Goal: Information Seeking & Learning: Check status

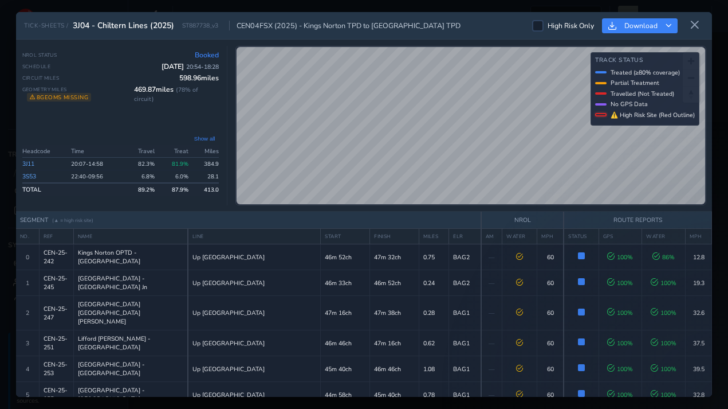
click at [696, 30] on button at bounding box center [695, 25] width 18 height 19
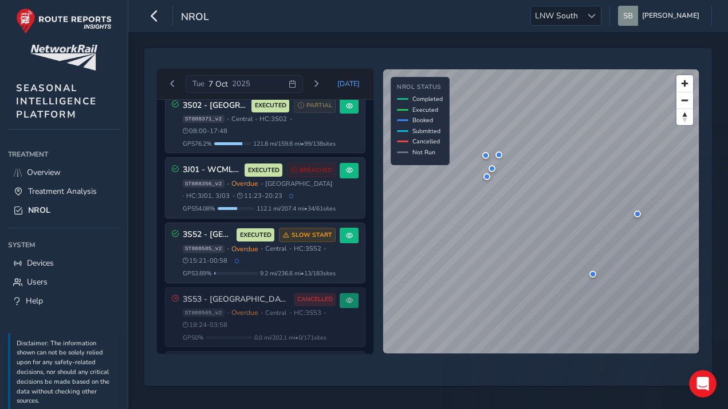
scroll to position [229, 0]
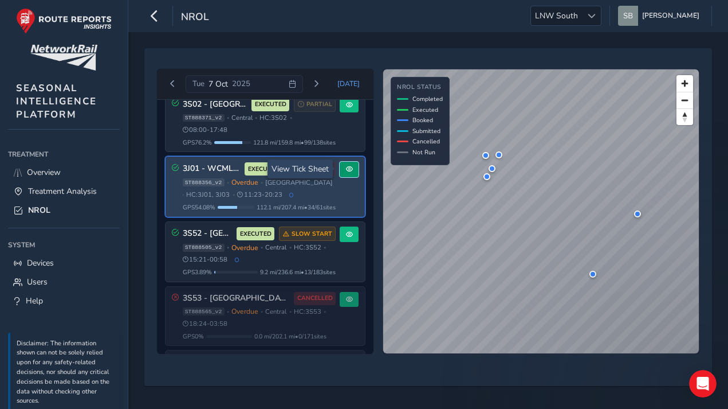
click at [346, 167] on span at bounding box center [349, 169] width 7 height 7
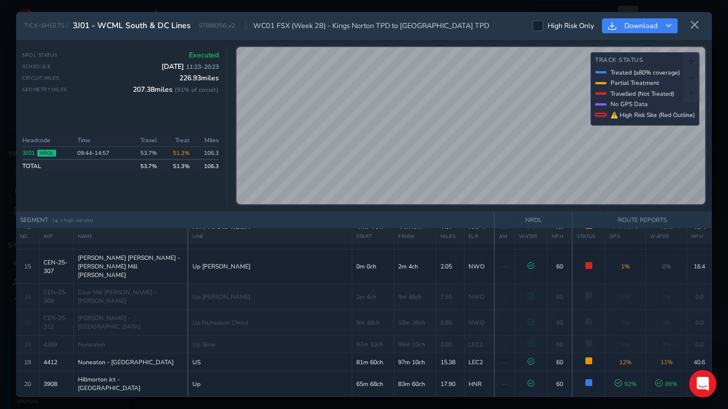
scroll to position [409, 0]
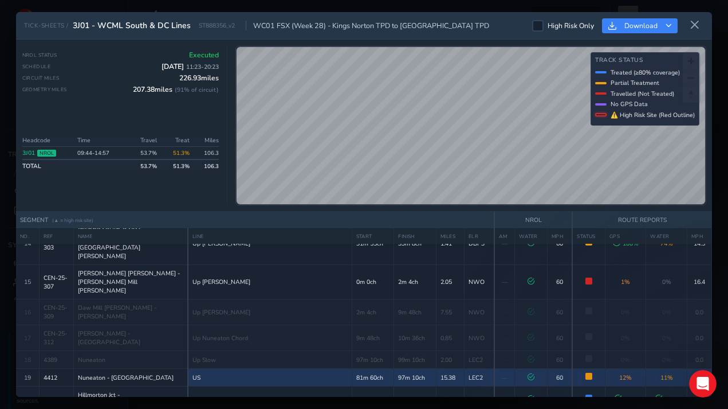
click at [586, 372] on span at bounding box center [589, 375] width 7 height 7
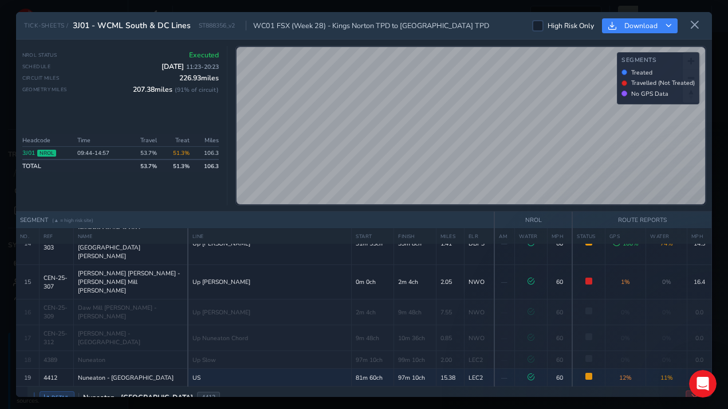
click at [693, 393] on icon "Close detail view" at bounding box center [695, 397] width 9 height 9
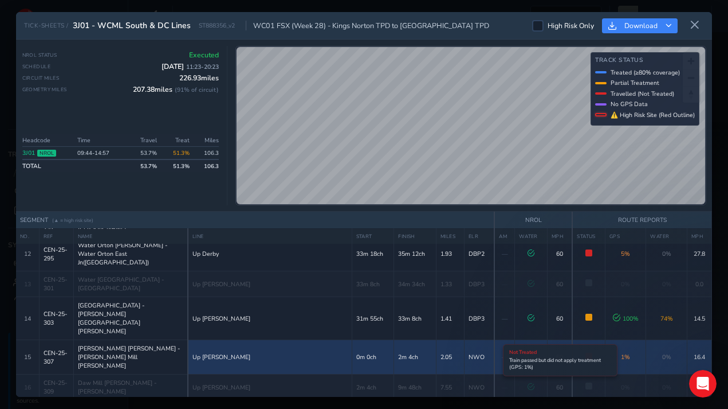
scroll to position [352, 0]
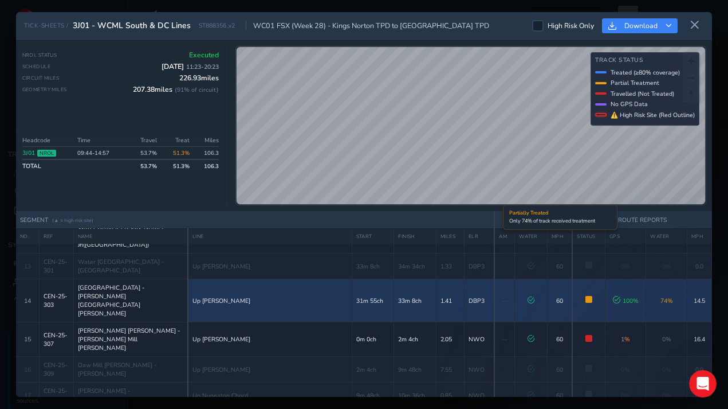
click at [586, 296] on span at bounding box center [589, 299] width 7 height 7
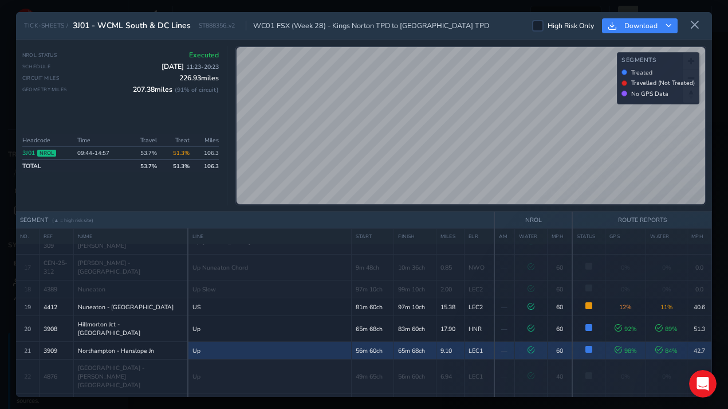
scroll to position [581, 0]
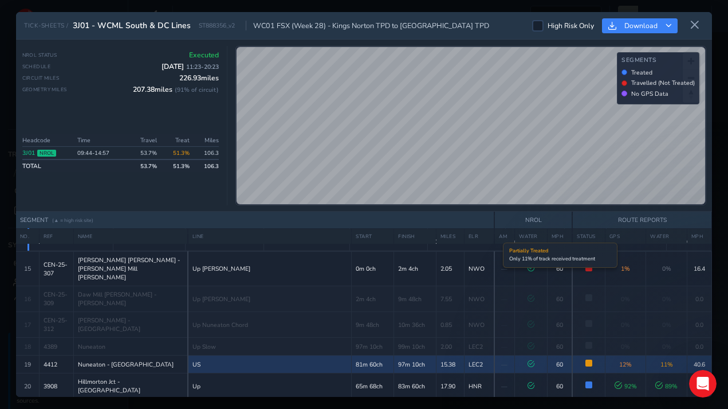
click at [586, 359] on span at bounding box center [589, 362] width 7 height 7
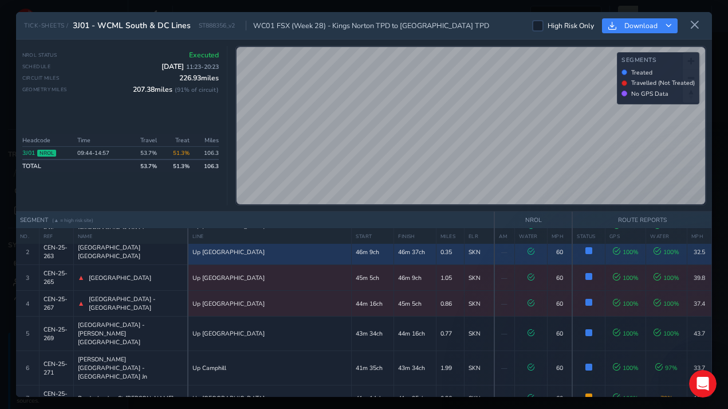
scroll to position [172, 0]
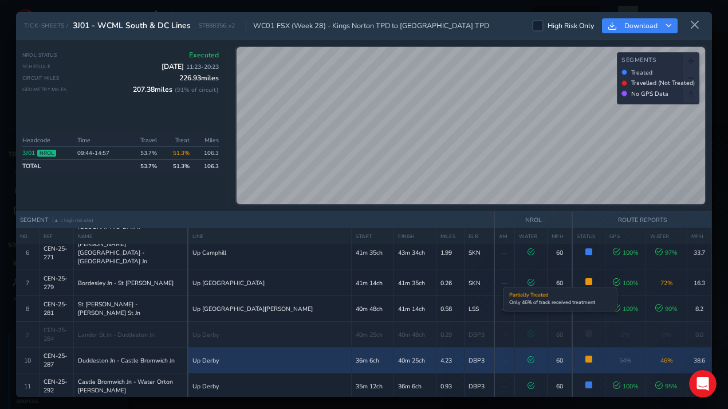
click at [586, 355] on span at bounding box center [589, 358] width 7 height 7
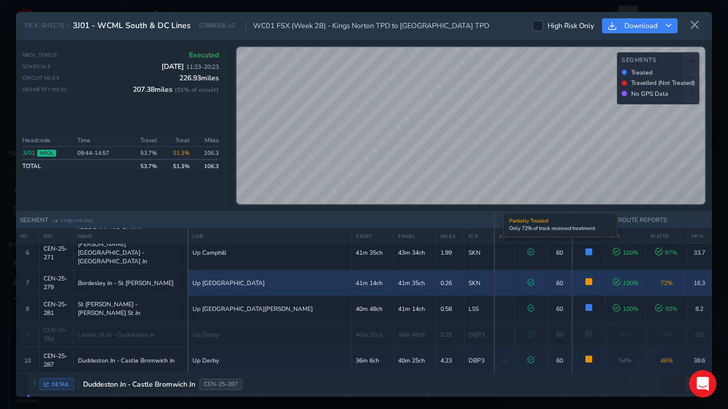
click at [586, 278] on span at bounding box center [589, 281] width 7 height 7
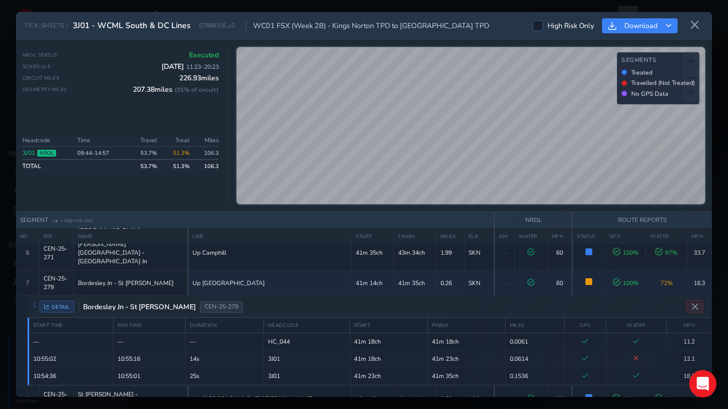
click at [694, 25] on icon at bounding box center [695, 25] width 10 height 10
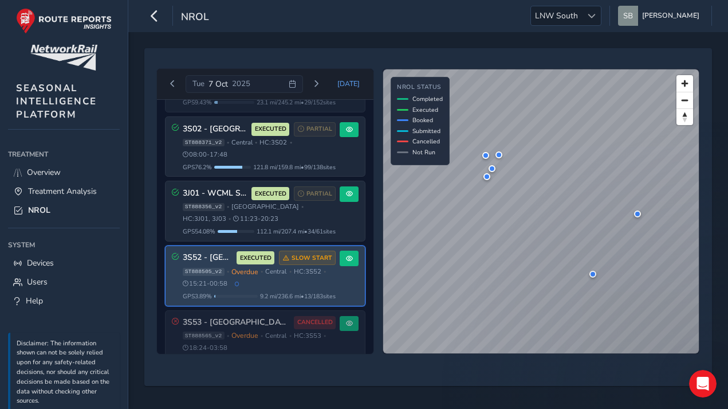
scroll to position [202, 0]
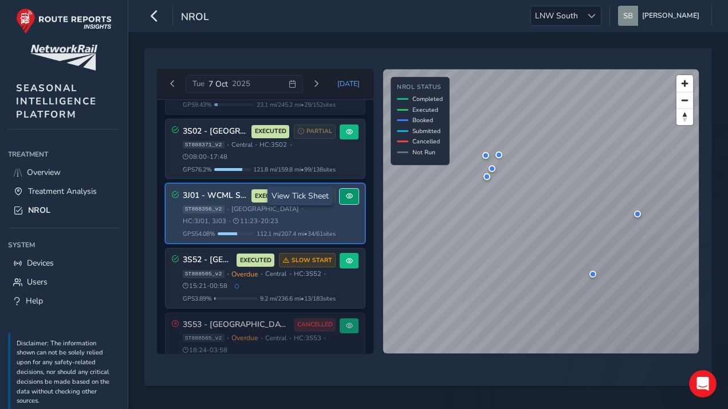
click at [346, 194] on span at bounding box center [349, 196] width 7 height 7
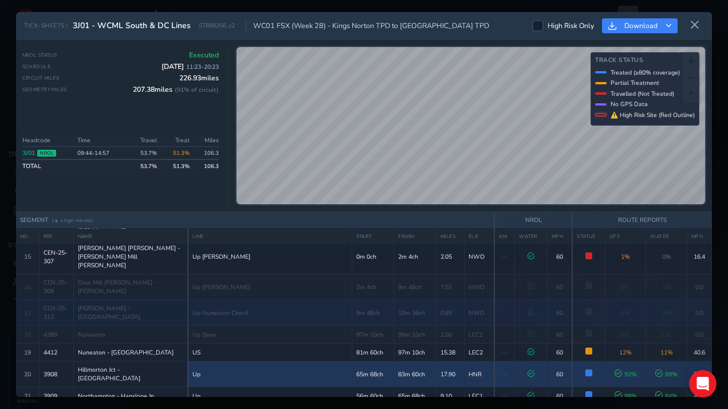
scroll to position [389, 0]
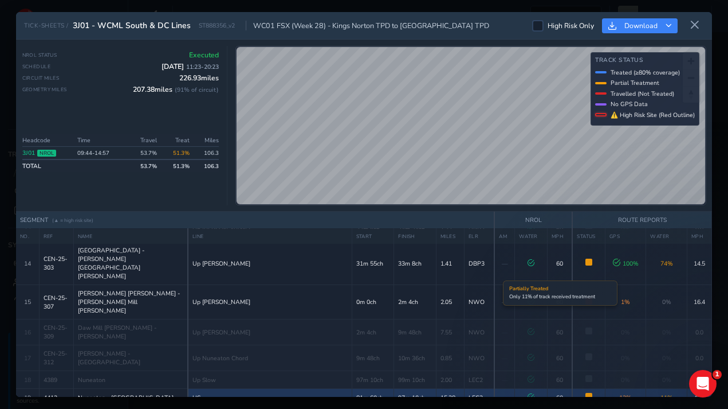
click at [586, 392] on span at bounding box center [589, 395] width 7 height 7
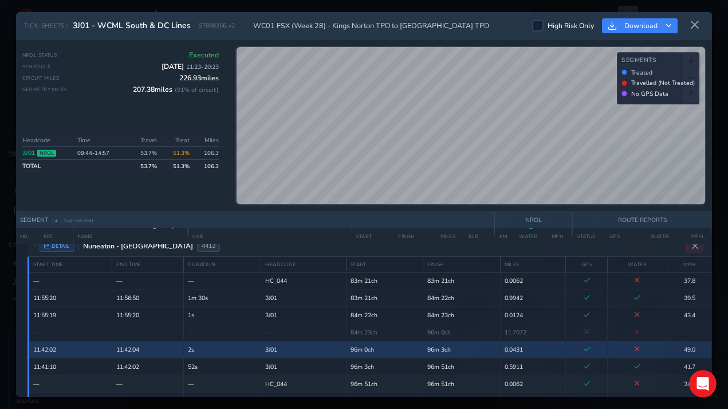
scroll to position [561, 0]
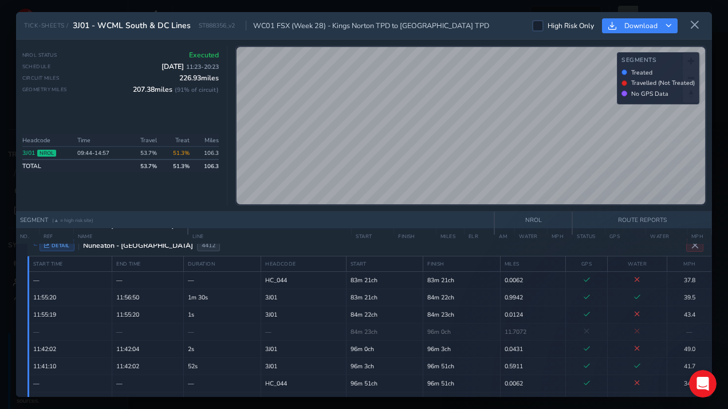
click at [124, 201] on div "Headcode Time Travel Treat Miles 3J01 NROL 09:44 - 14:57 53.7 % 51.3% 106.3 TOT…" at bounding box center [120, 169] width 197 height 71
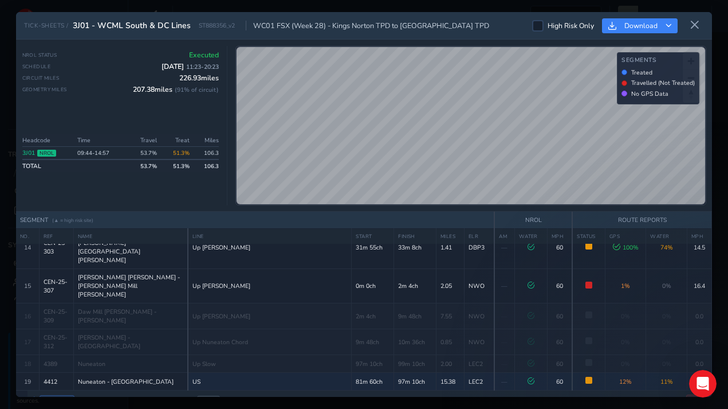
scroll to position [446, 0]
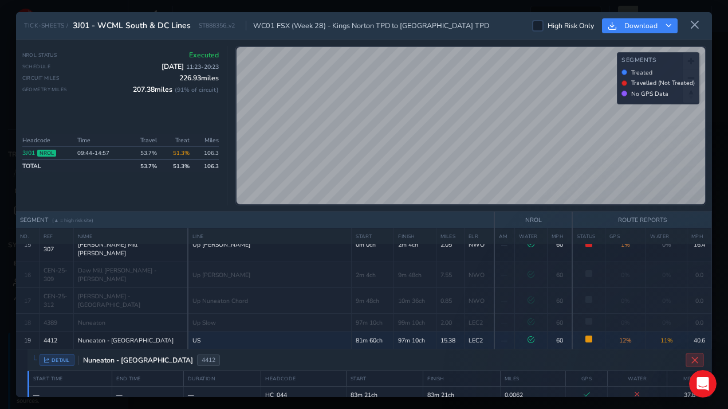
click at [691, 356] on icon "Close detail view" at bounding box center [695, 360] width 9 height 9
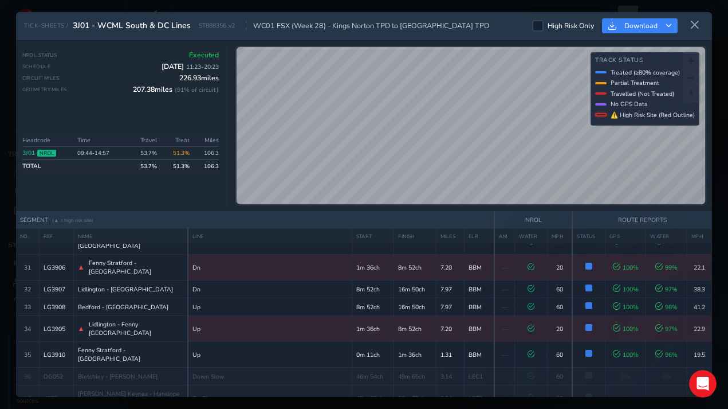
scroll to position [775, 0]
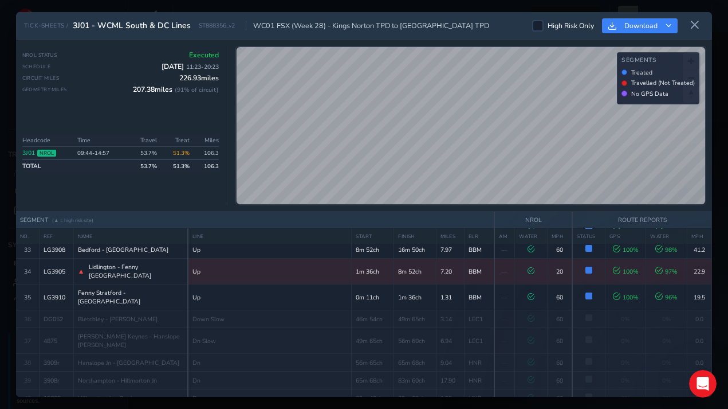
scroll to position [833, 0]
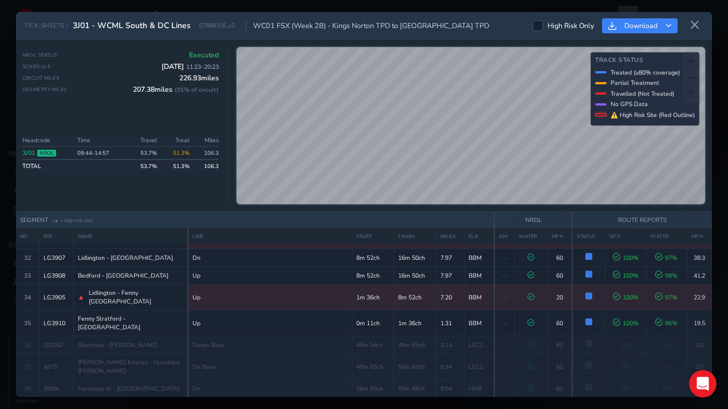
scroll to position [890, 0]
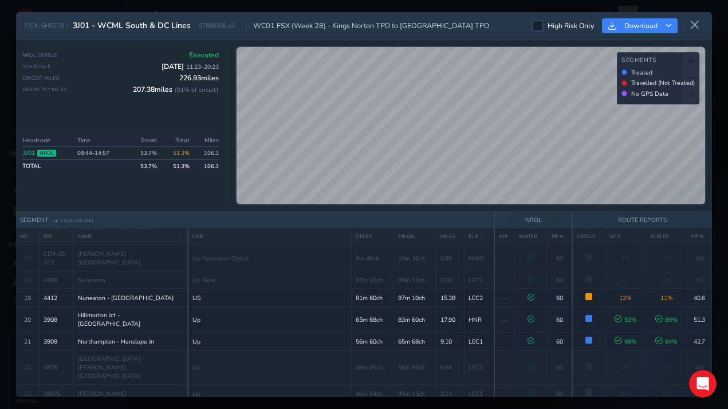
scroll to position [431, 0]
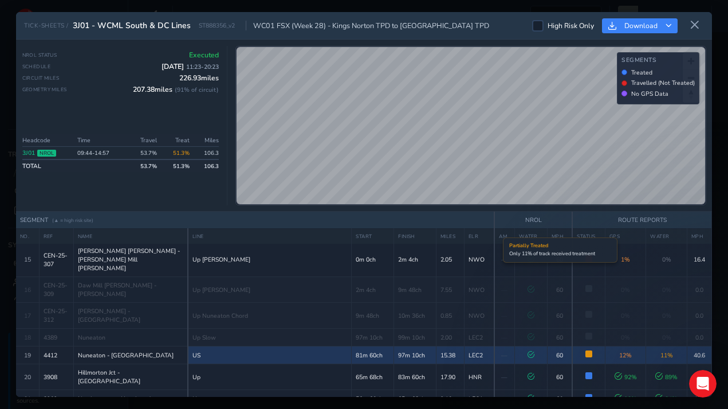
click at [586, 350] on span at bounding box center [589, 353] width 7 height 7
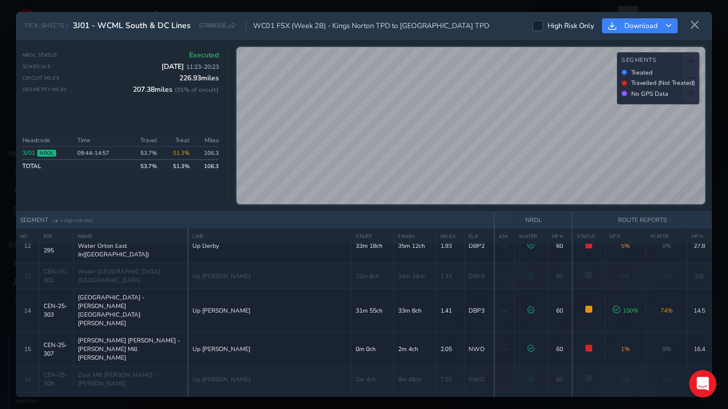
scroll to position [317, 0]
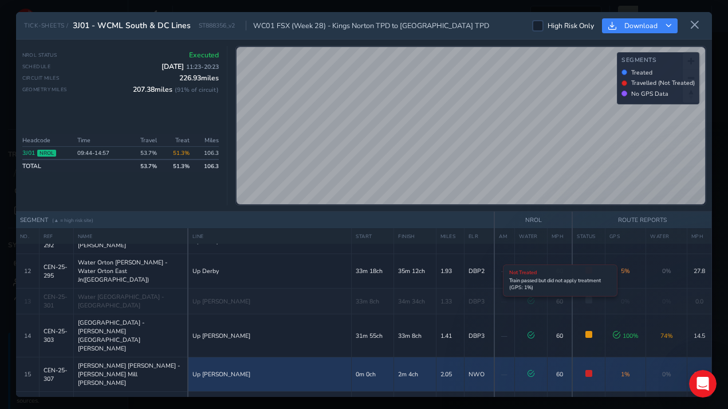
click at [586, 370] on span at bounding box center [589, 373] width 7 height 7
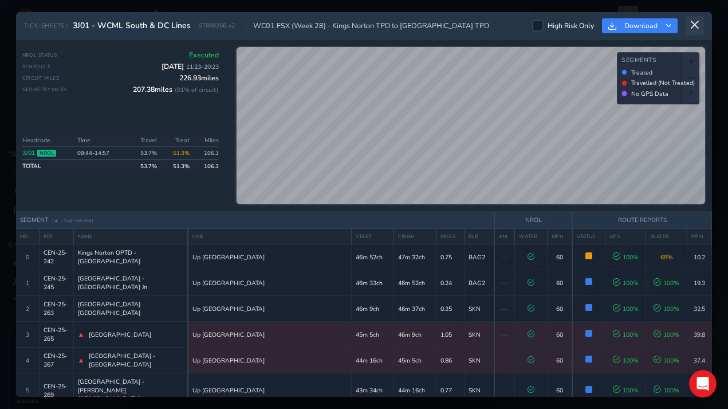
click at [696, 24] on icon at bounding box center [695, 25] width 10 height 10
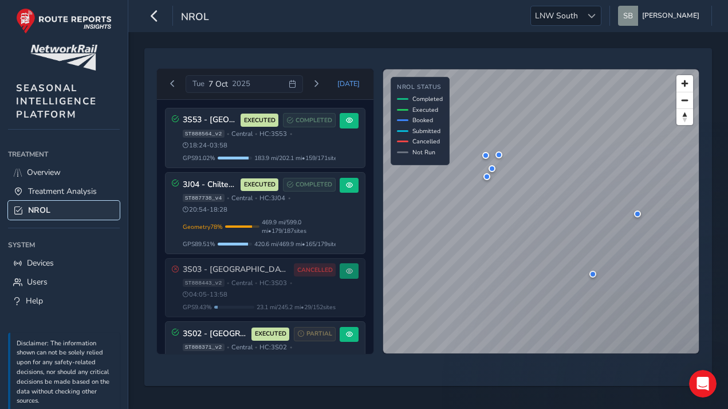
click at [40, 210] on span "NROL" at bounding box center [39, 210] width 22 height 11
click at [45, 209] on span "NROL" at bounding box center [39, 210] width 22 height 11
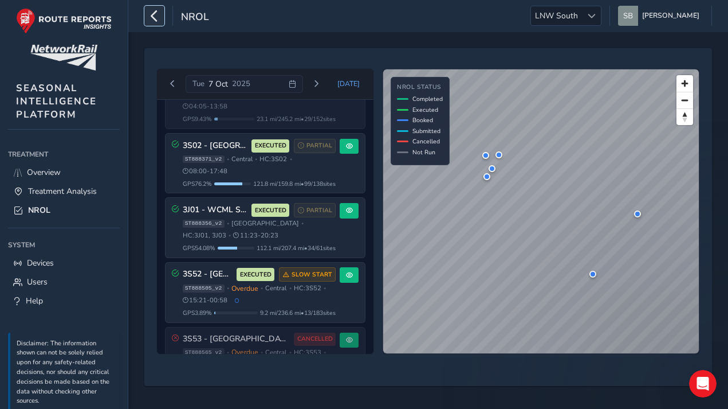
click at [156, 16] on icon "button" at bounding box center [154, 16] width 12 height 20
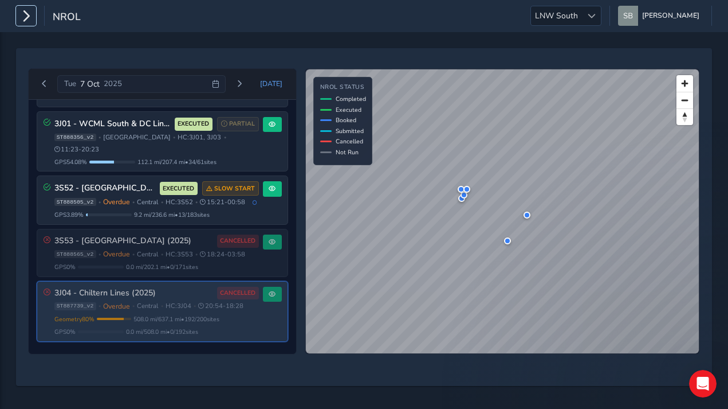
scroll to position [223, 0]
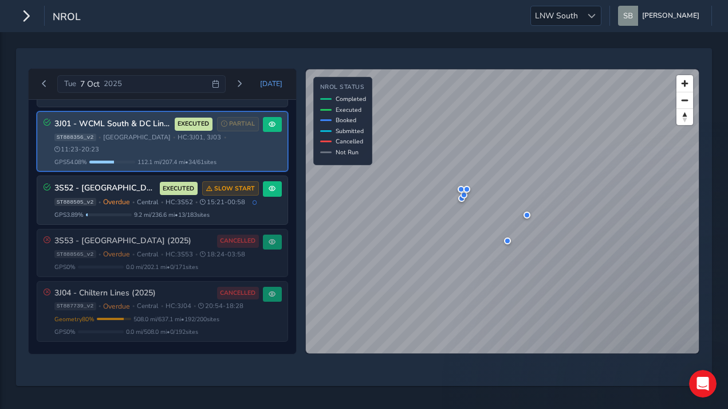
click at [121, 150] on div "3J01 - WCML South & DC Lines EXECUTED PARTIAL ST888356_v2 • West Coast Mainline…" at bounding box center [156, 141] width 205 height 49
